Goal: Find specific page/section: Find specific page/section

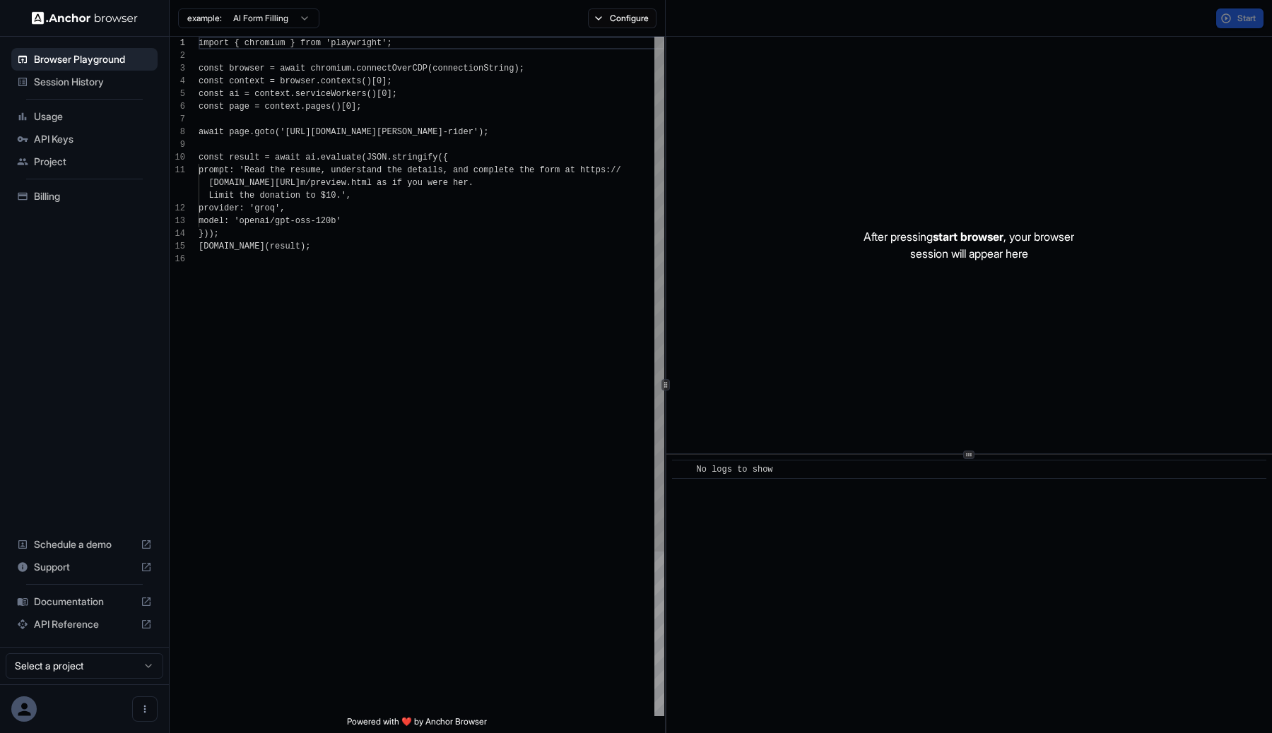
scroll to position [127, 0]
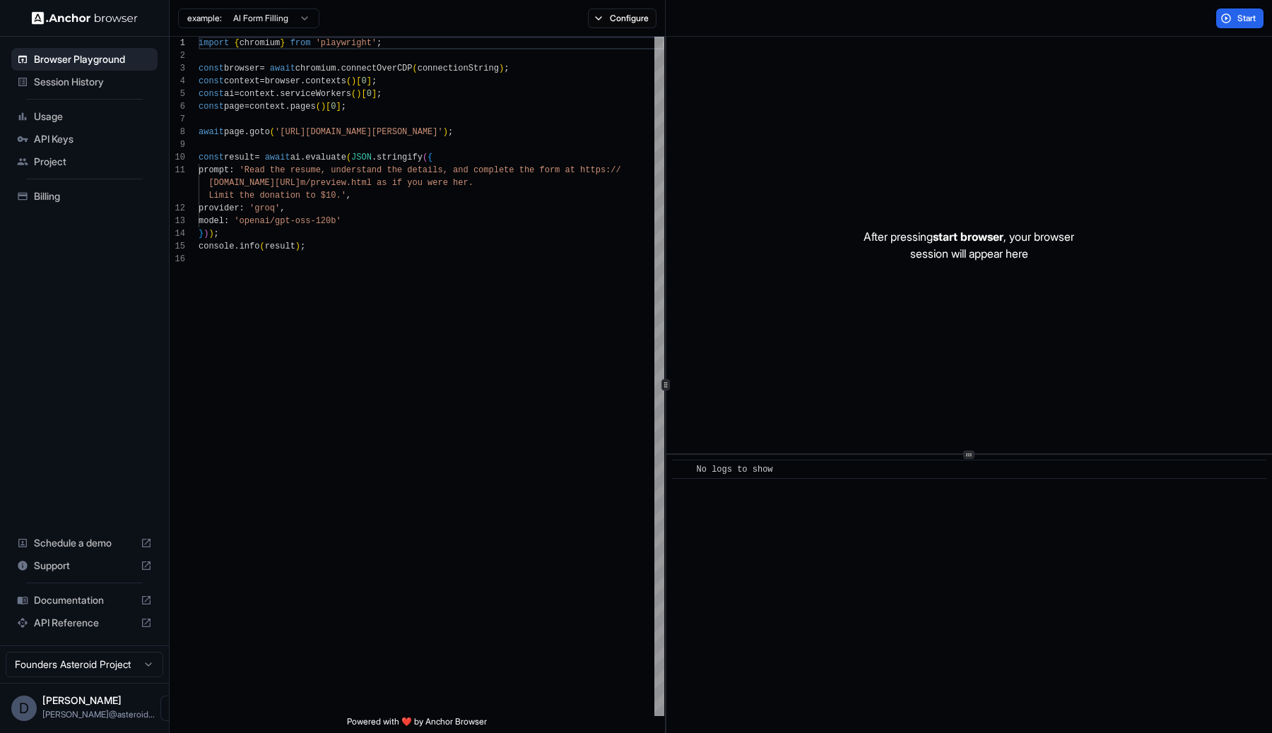
click at [88, 86] on span "Session History" at bounding box center [93, 82] width 118 height 14
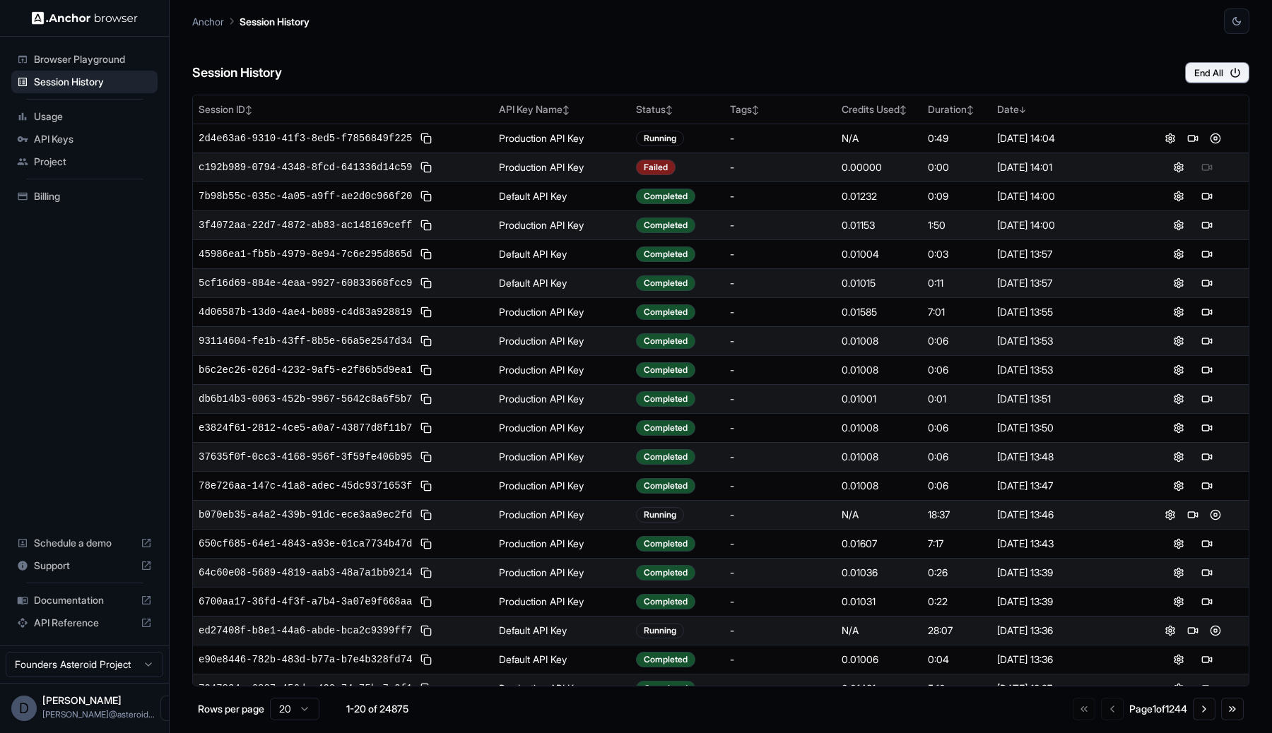
click at [939, 166] on div "0:00" at bounding box center [957, 167] width 58 height 14
click at [661, 165] on div "Failed" at bounding box center [656, 168] width 40 height 16
click at [1170, 167] on button at bounding box center [1178, 167] width 17 height 17
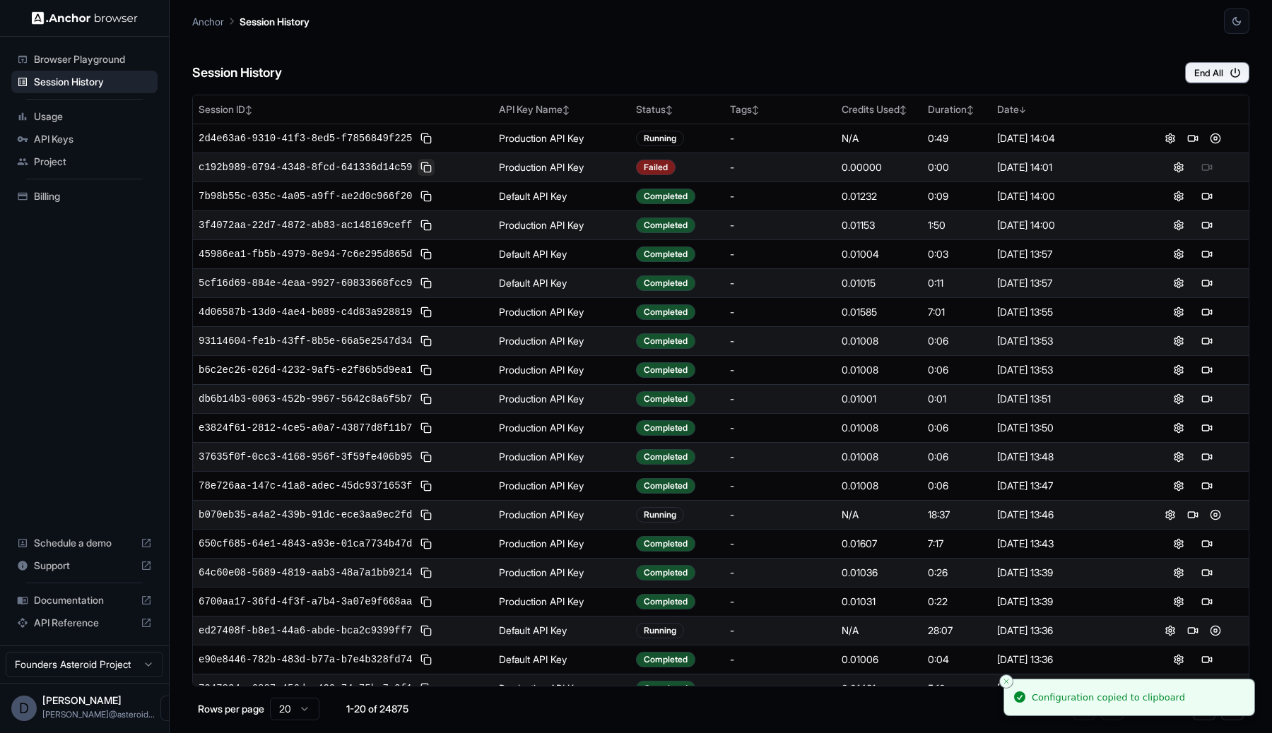
click at [424, 167] on button at bounding box center [426, 167] width 17 height 17
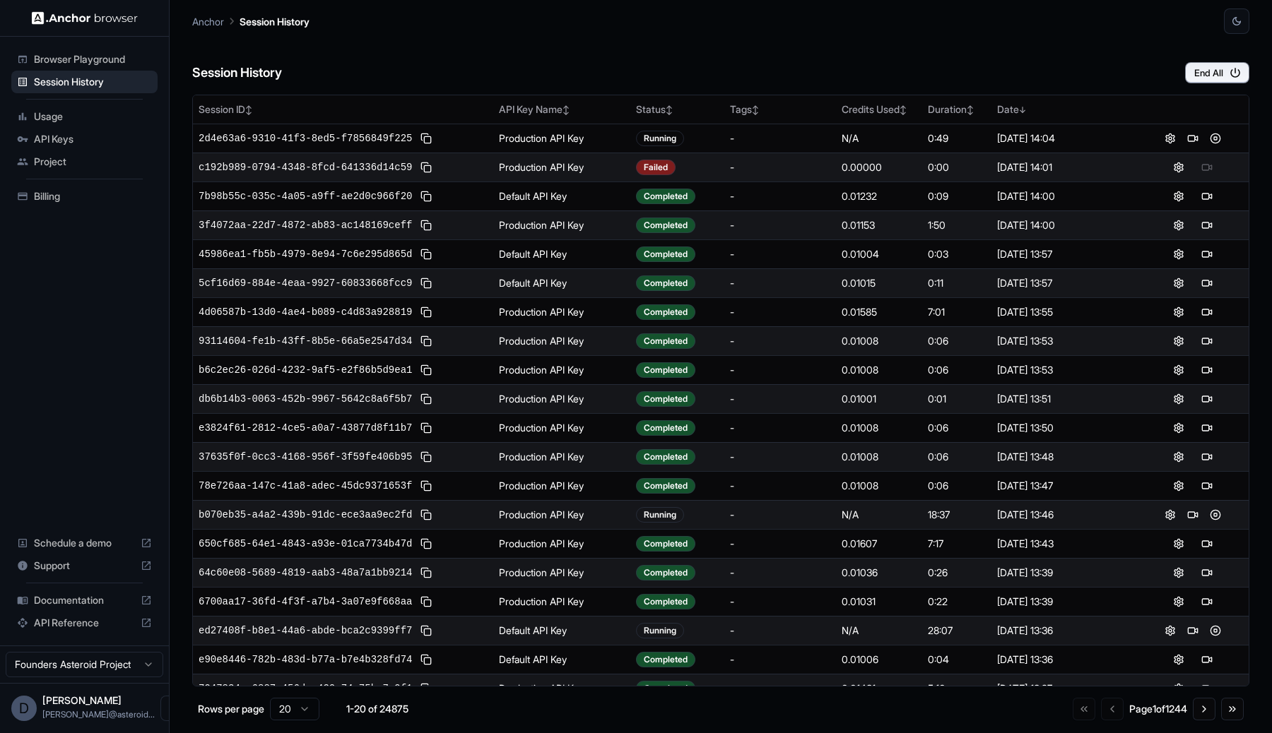
click at [655, 73] on div "Session History End All" at bounding box center [720, 58] width 1057 height 49
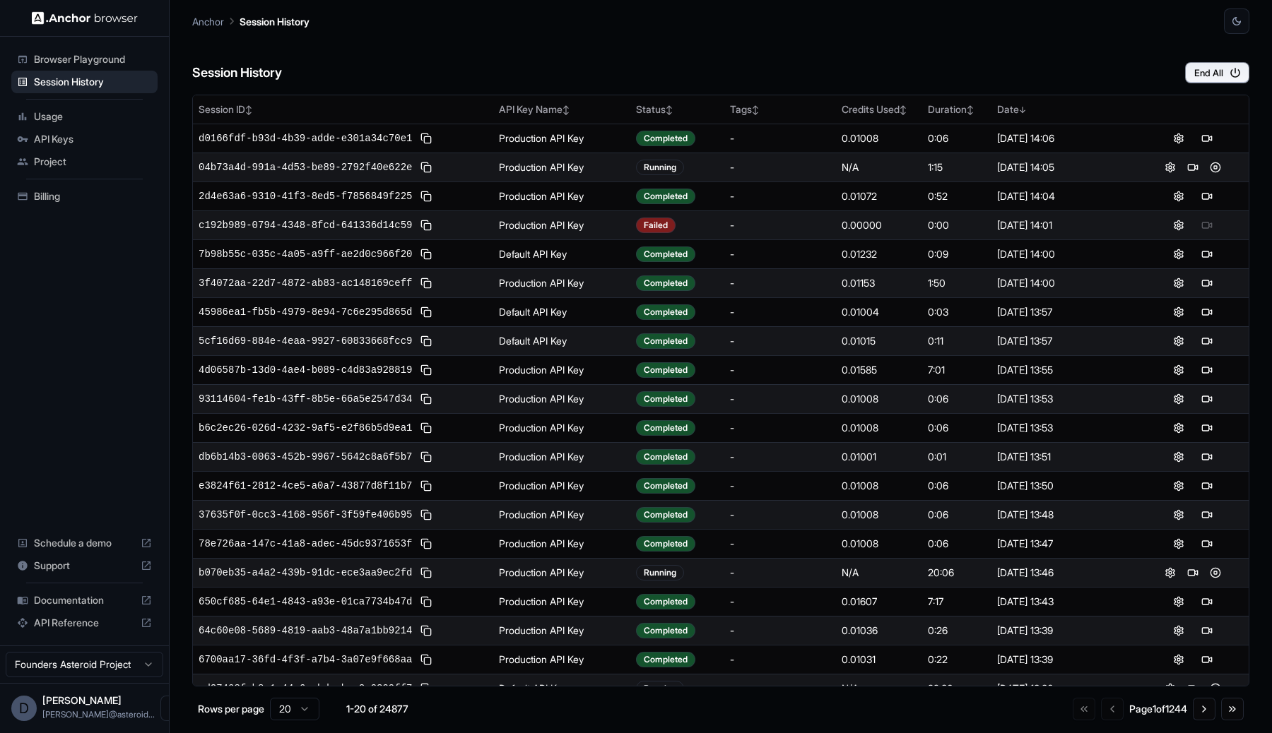
click at [346, 228] on span "c192b989-0794-4348-8fcd-641336d14c59" at bounding box center [305, 225] width 213 height 14
